Goal: Find specific page/section

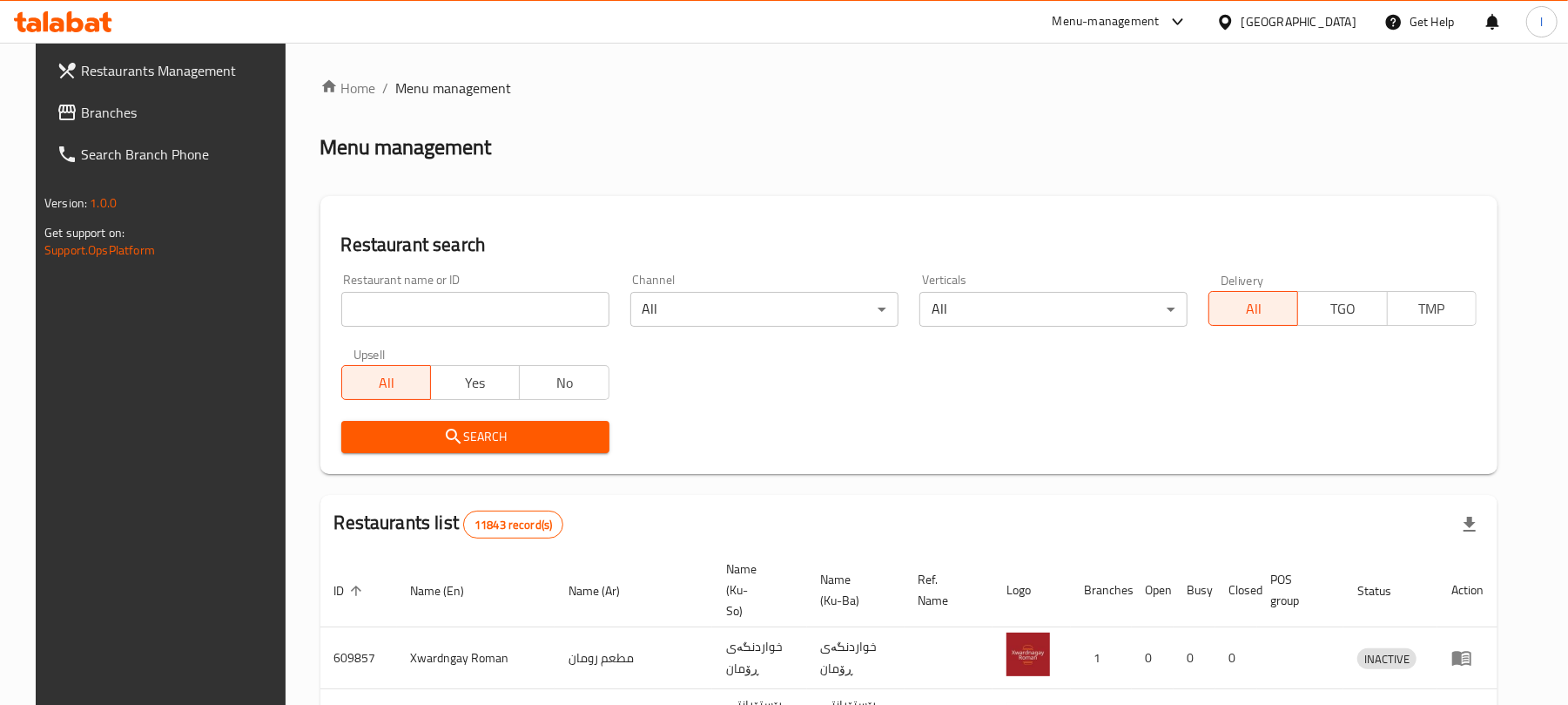
click at [364, 306] on input "search" at bounding box center [474, 309] width 268 height 35
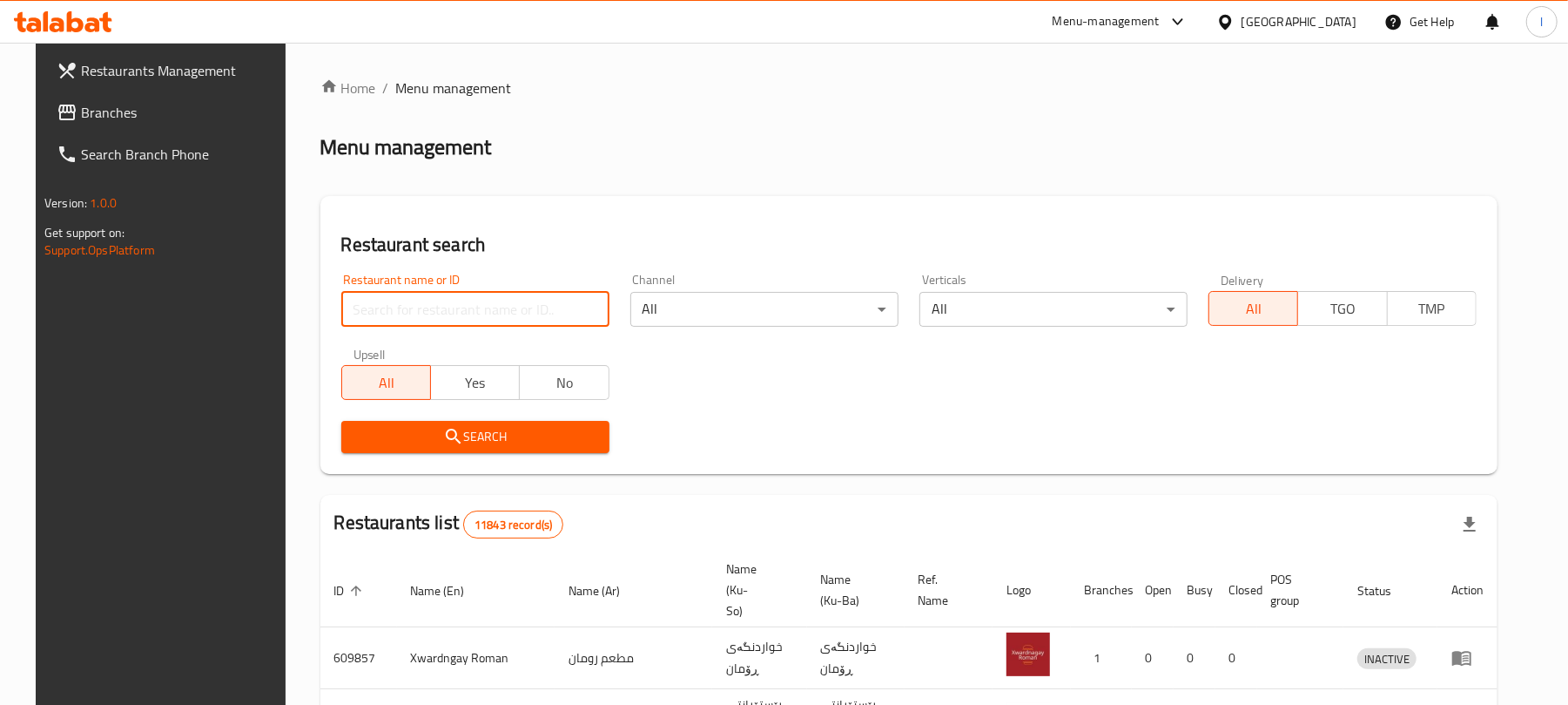
paste input "[PERSON_NAME]"
type input "[PERSON_NAME]"
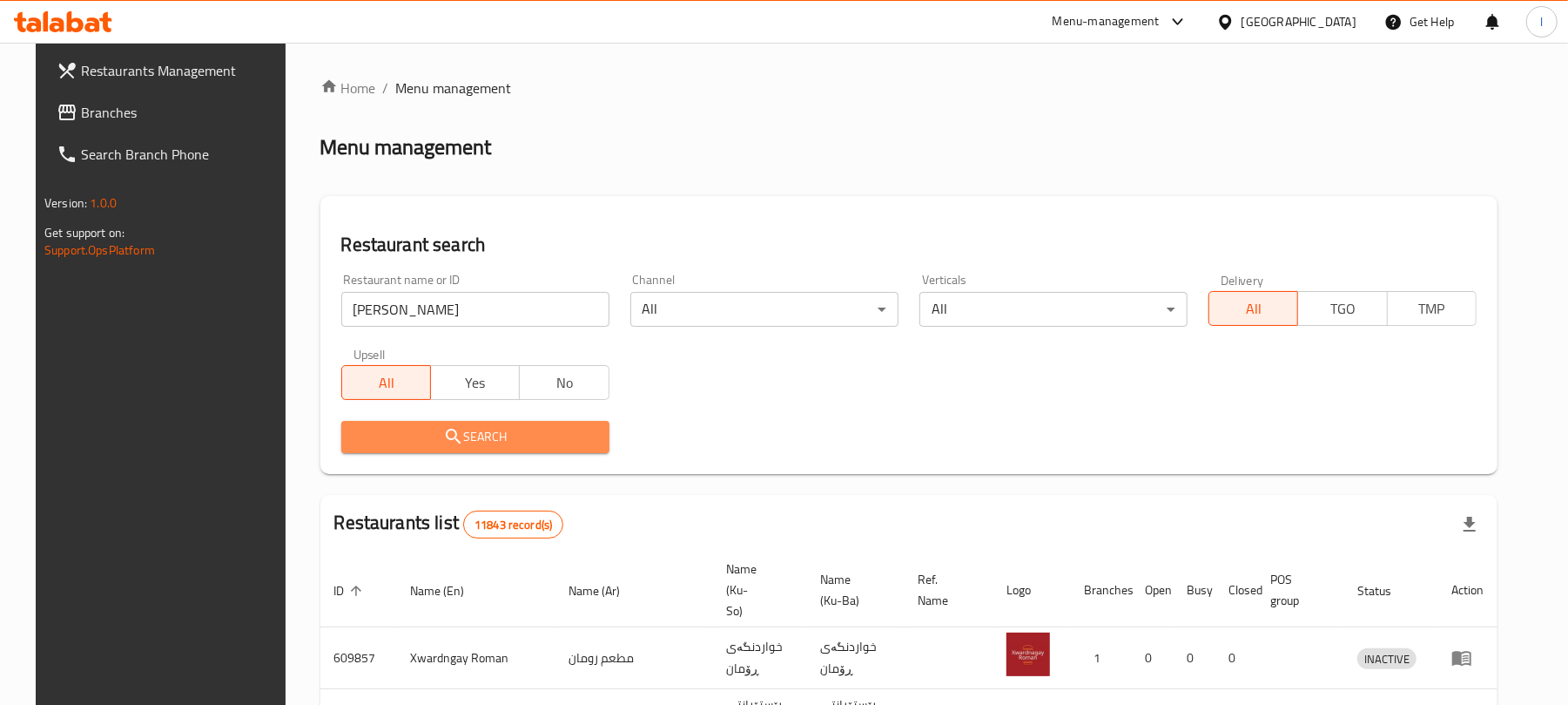
click at [493, 450] on button "Search" at bounding box center [474, 436] width 268 height 32
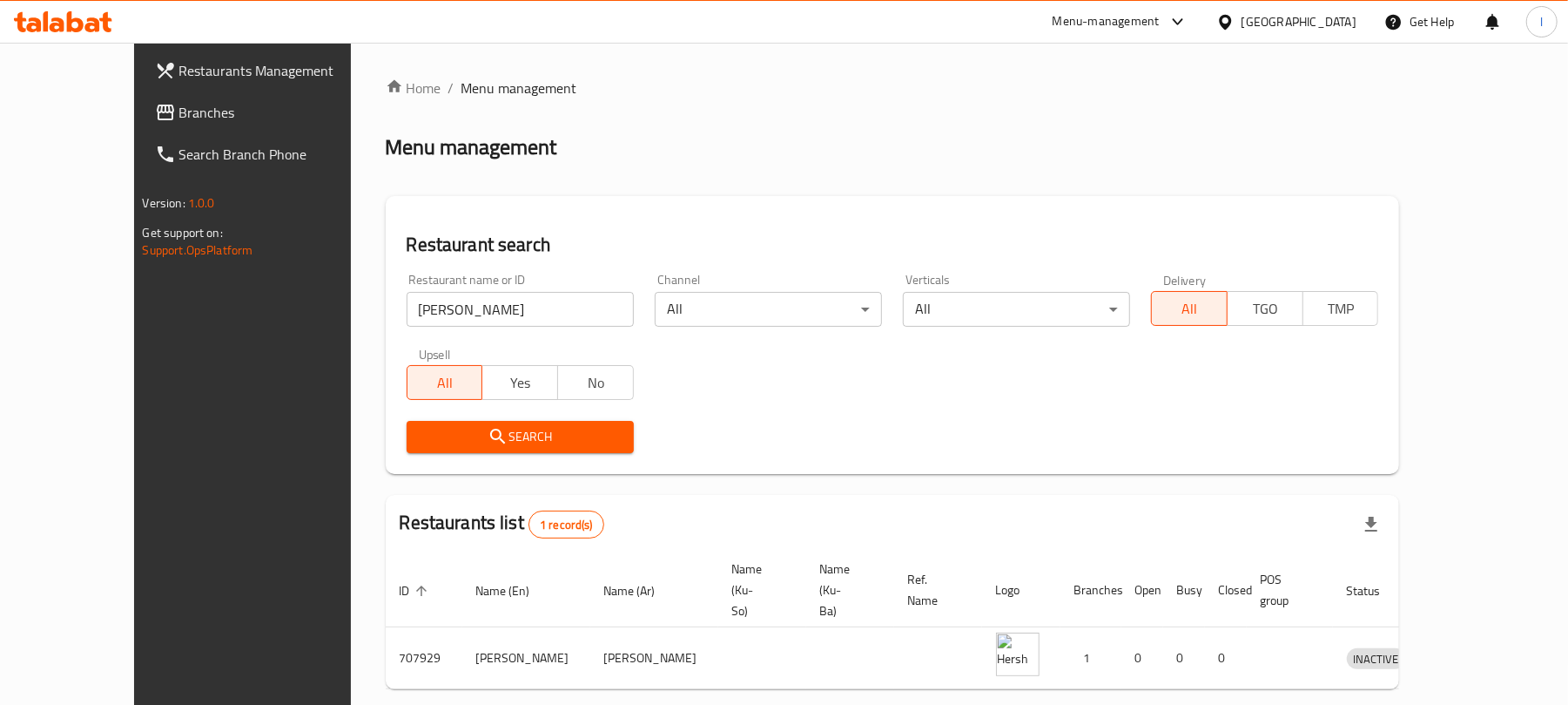
scroll to position [39, 0]
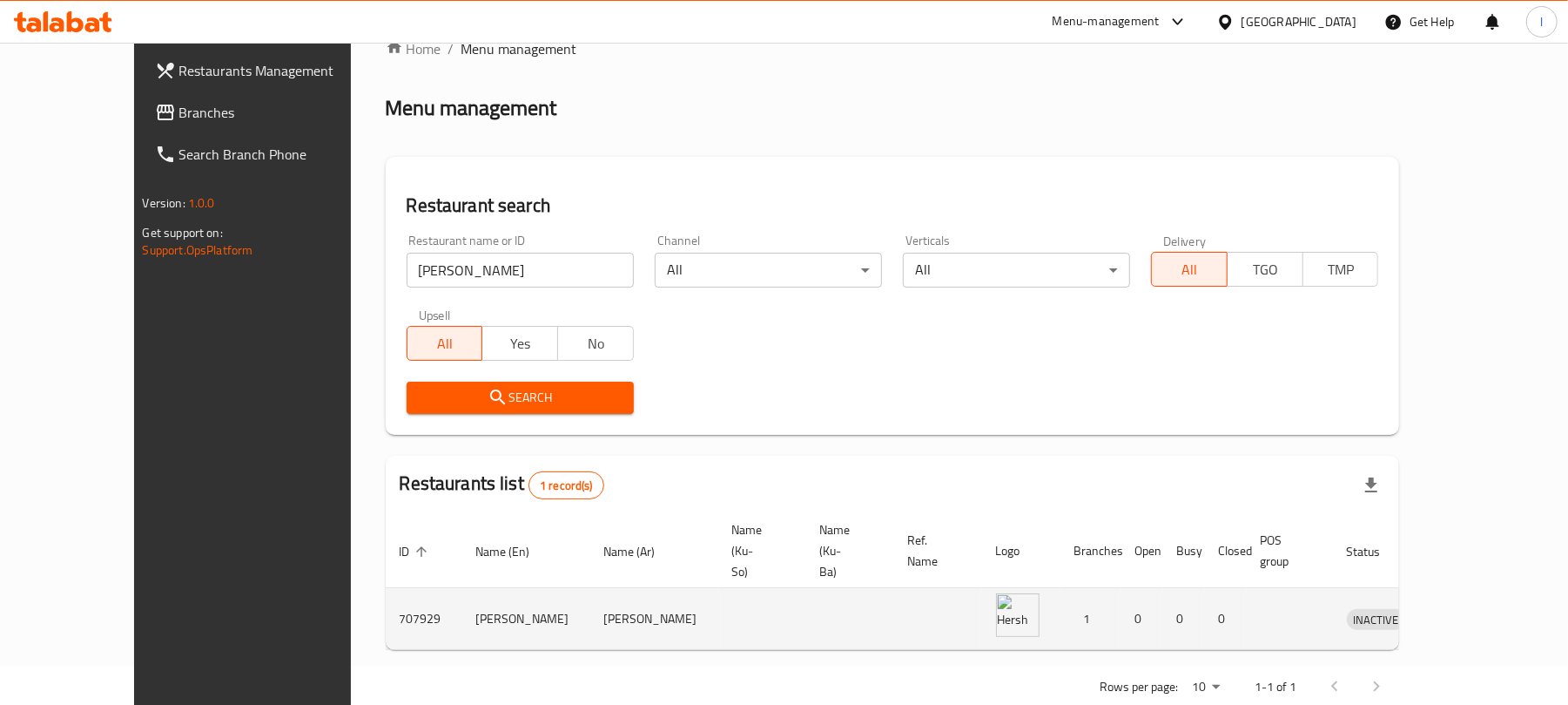
click at [1460, 613] on icon "enhanced table" at bounding box center [1450, 620] width 19 height 15
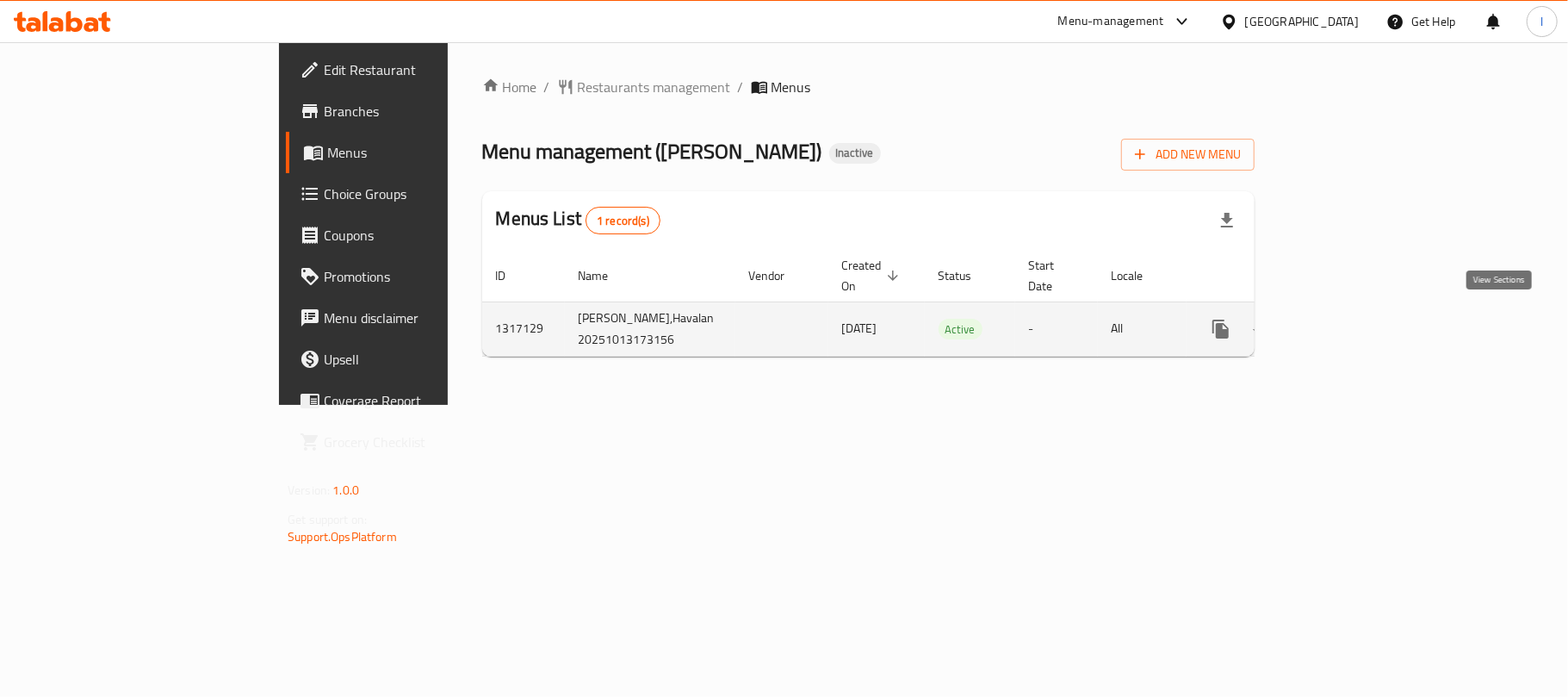
click at [1355, 325] on icon "enhanced table" at bounding box center [1344, 328] width 21 height 21
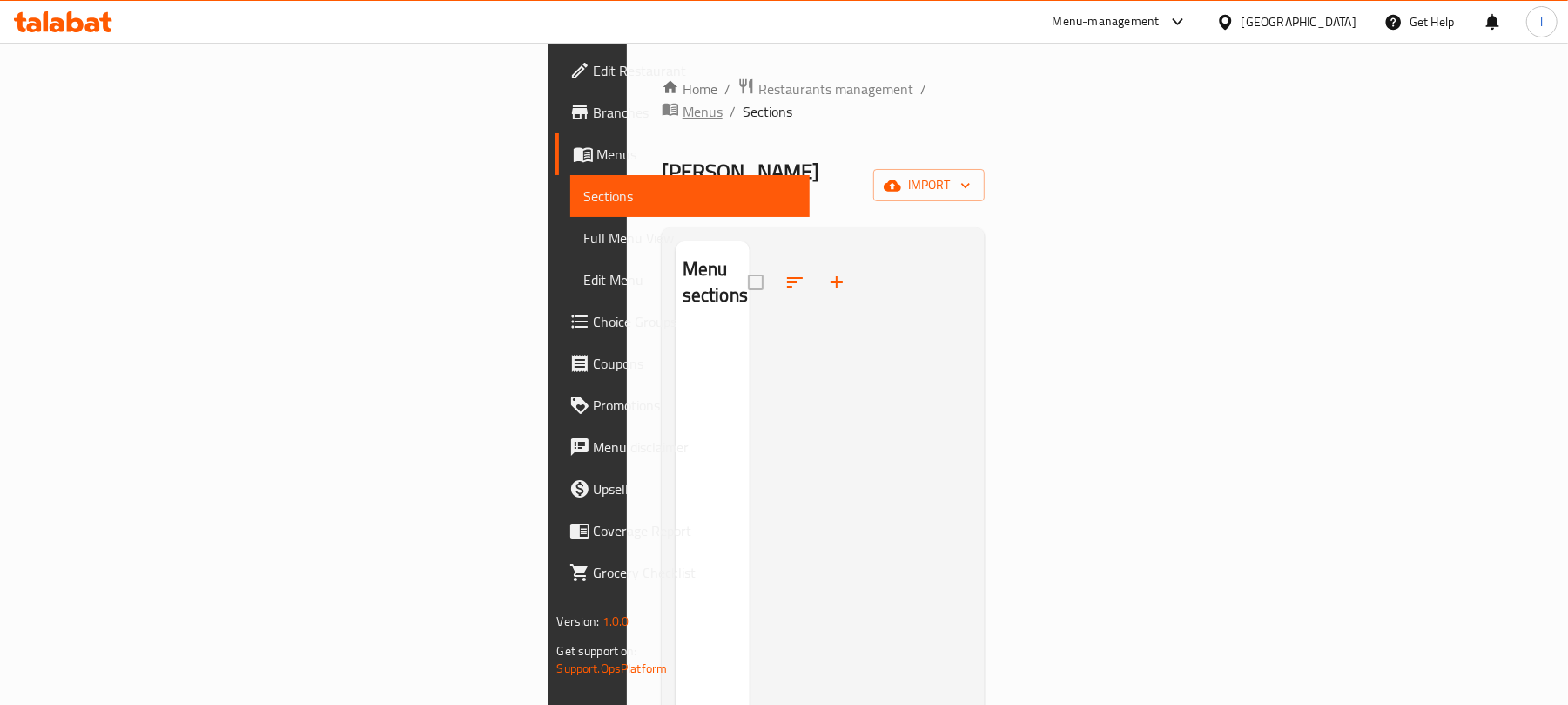
click at [662, 101] on span "breadcrumb" at bounding box center [672, 112] width 21 height 23
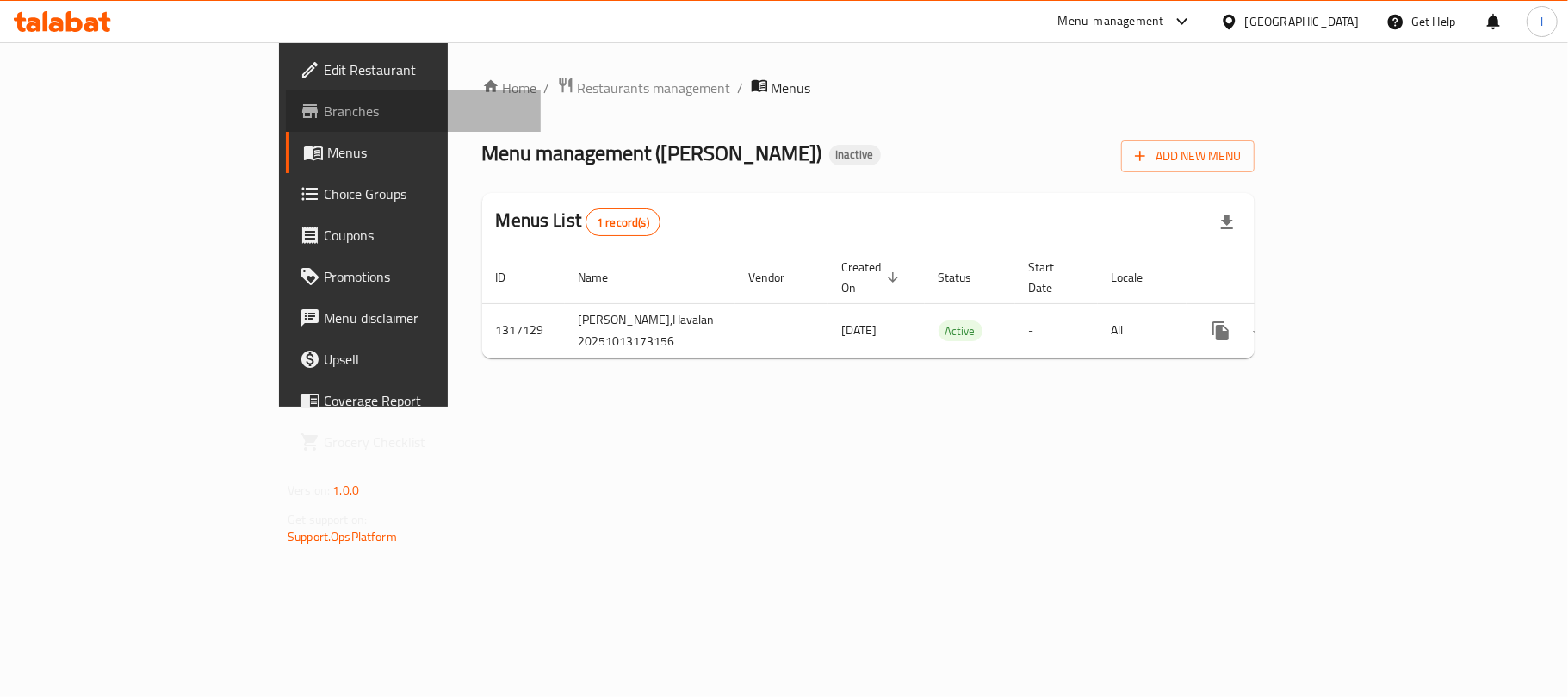
click at [324, 105] on span "Branches" at bounding box center [425, 110] width 203 height 21
